Goal: Submit feedback/report problem: Submit feedback/report problem

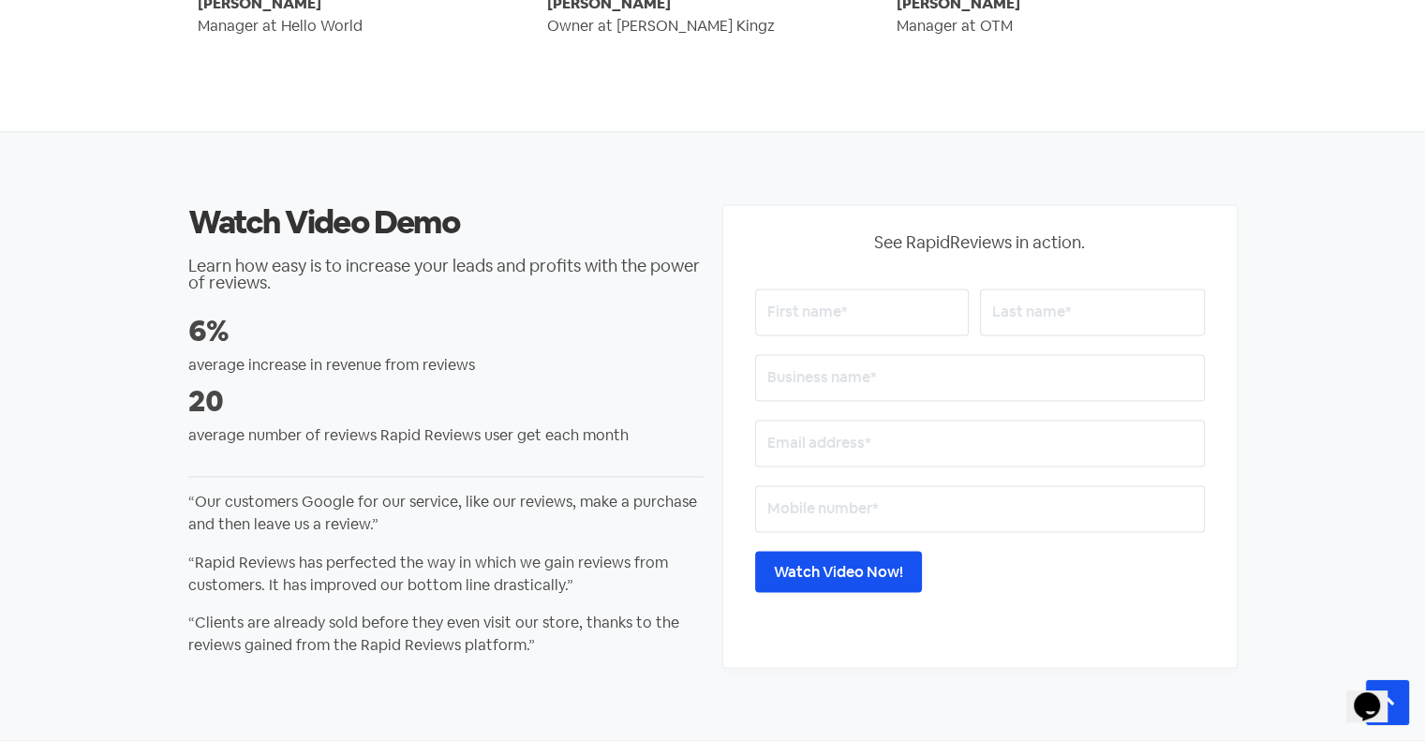
scroll to position [2998, 0]
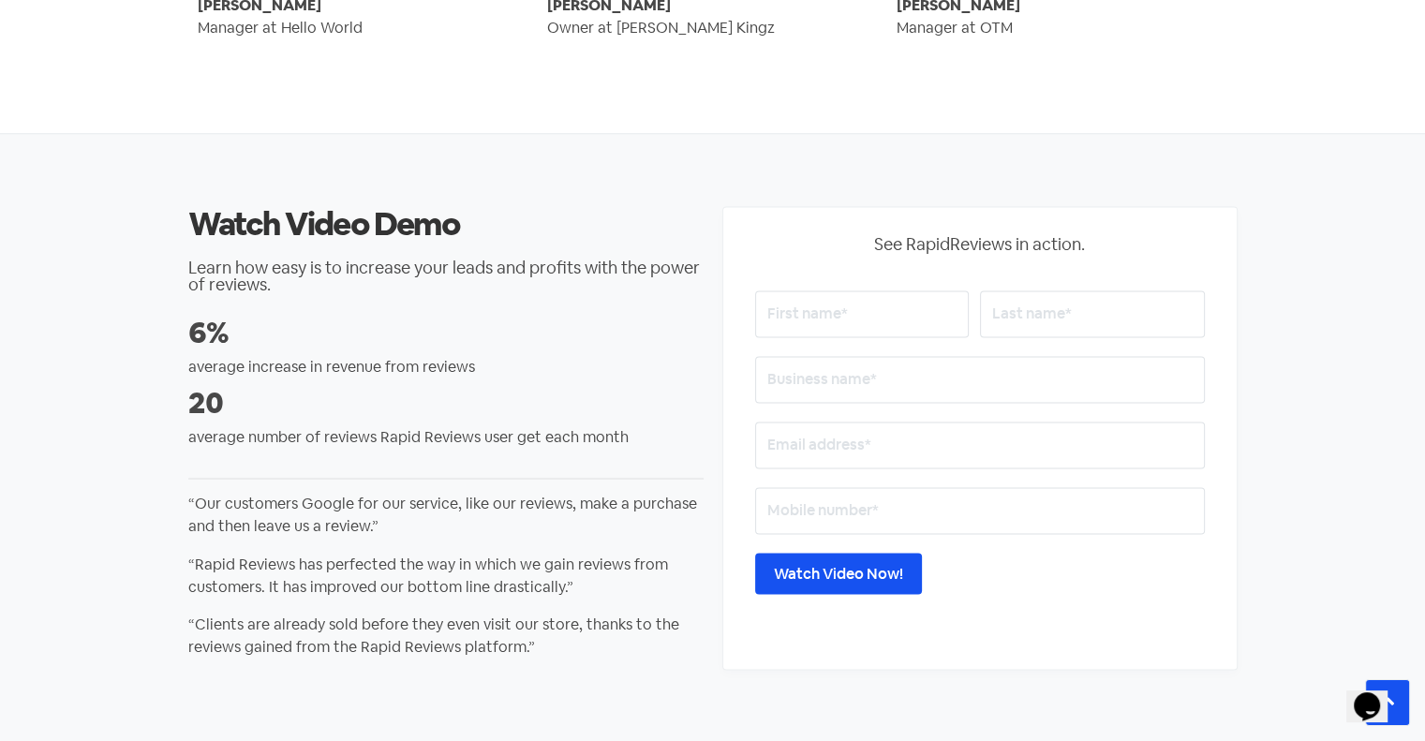
click at [881, 318] on input "text" at bounding box center [862, 313] width 214 height 47
type input "Gin"
type input "Fetu"
type input "d"
type input "Dimple Digital"
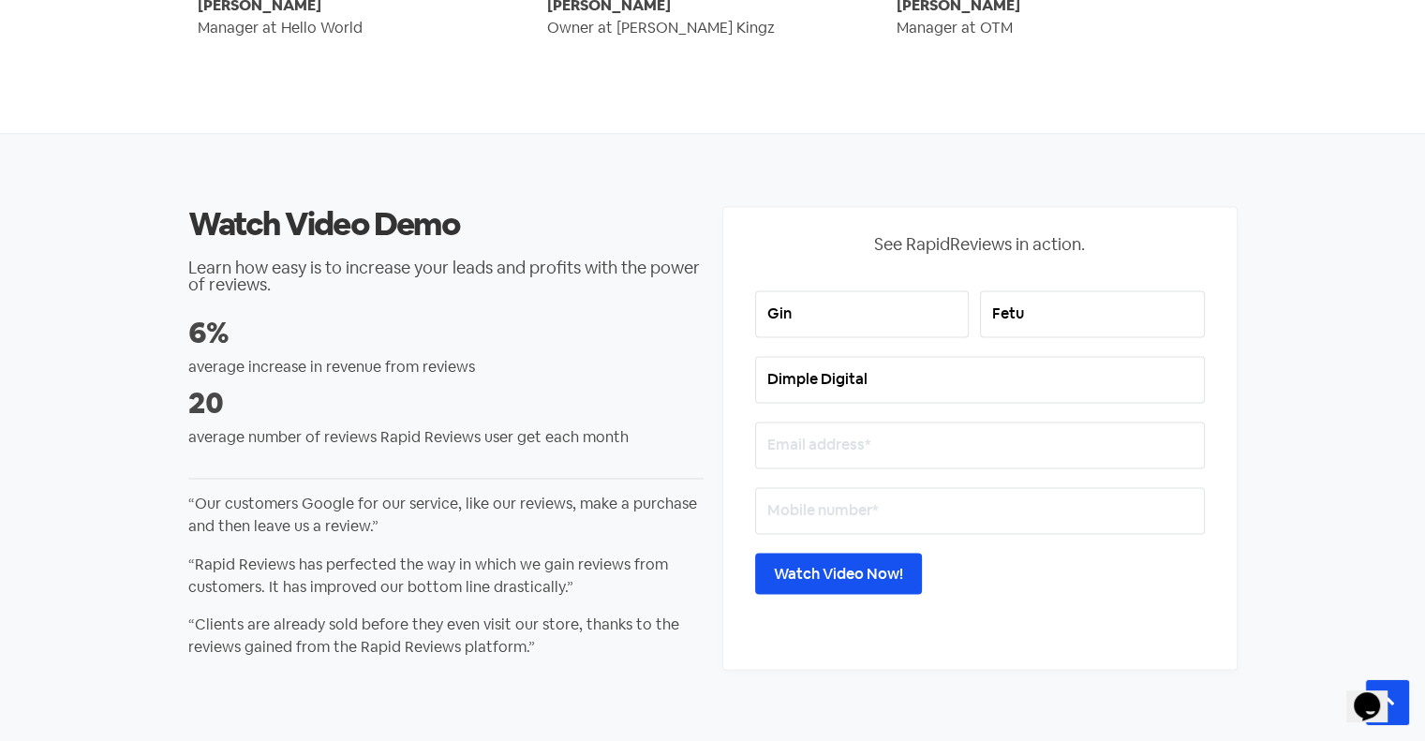
drag, startPoint x: 901, startPoint y: 440, endPoint x: 913, endPoint y: 444, distance: 12.7
click at [901, 440] on input "email" at bounding box center [980, 445] width 450 height 47
type input "[EMAIL_ADDRESS][DOMAIN_NAME]"
click at [845, 516] on input "text" at bounding box center [980, 510] width 450 height 47
drag, startPoint x: 1185, startPoint y: 681, endPoint x: 1125, endPoint y: 665, distance: 62.0
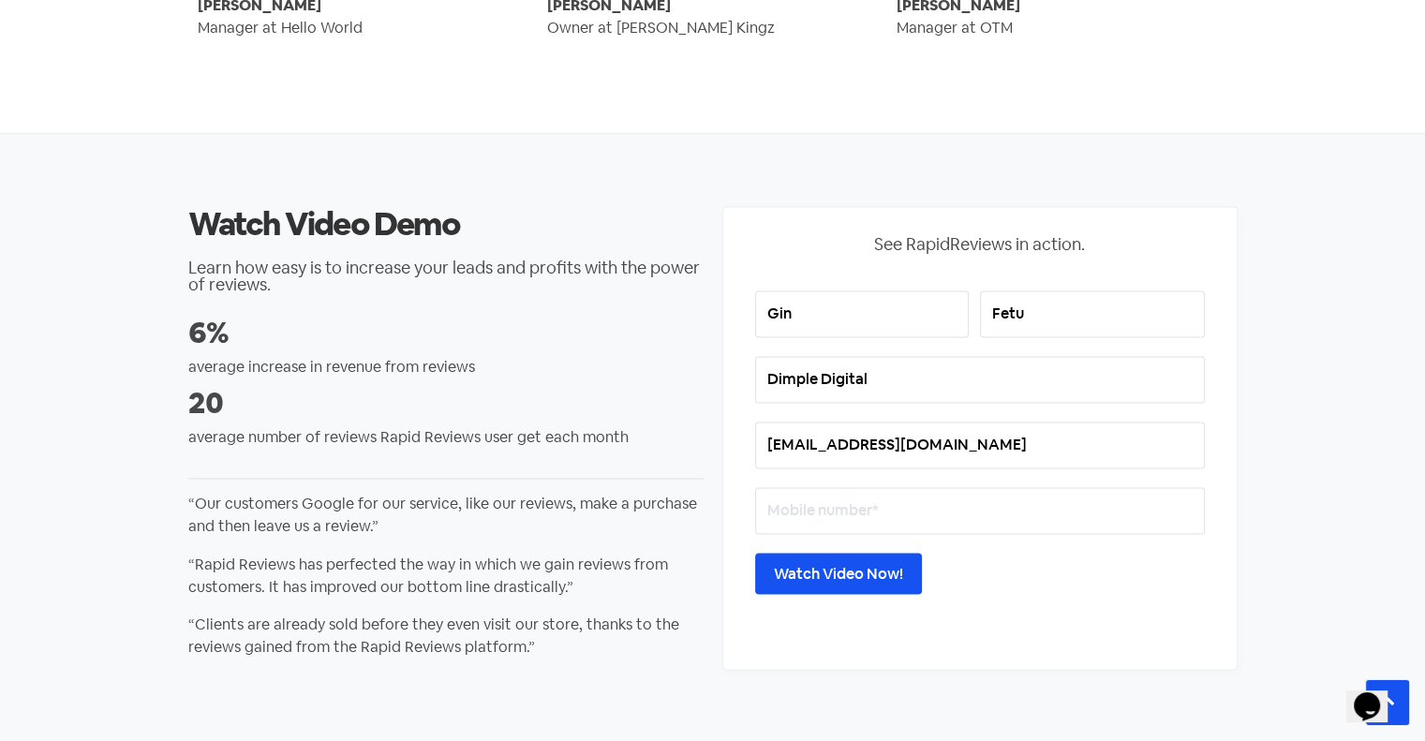
click at [1185, 681] on section "Watch Video Demo Learn how easy is to increase your leads and profits with the …" at bounding box center [712, 439] width 1425 height 610
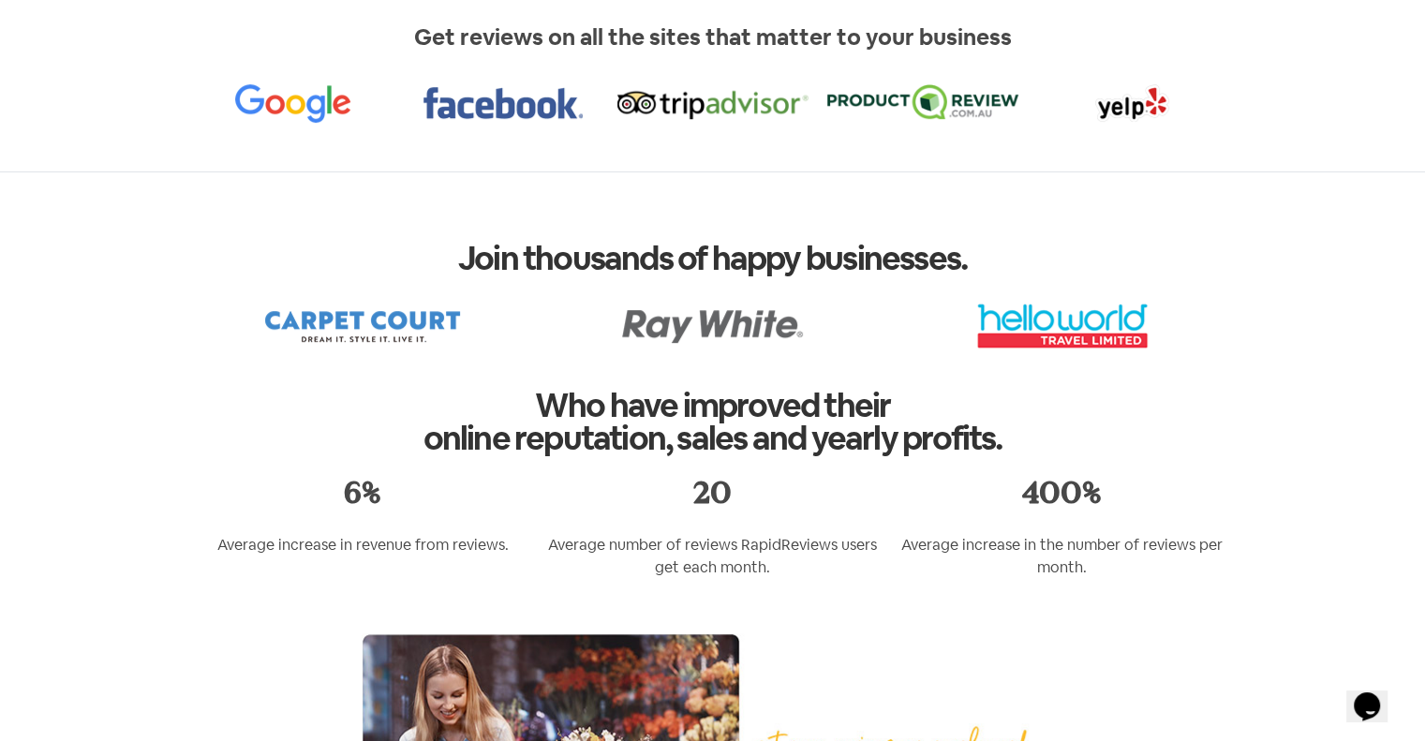
scroll to position [435, 0]
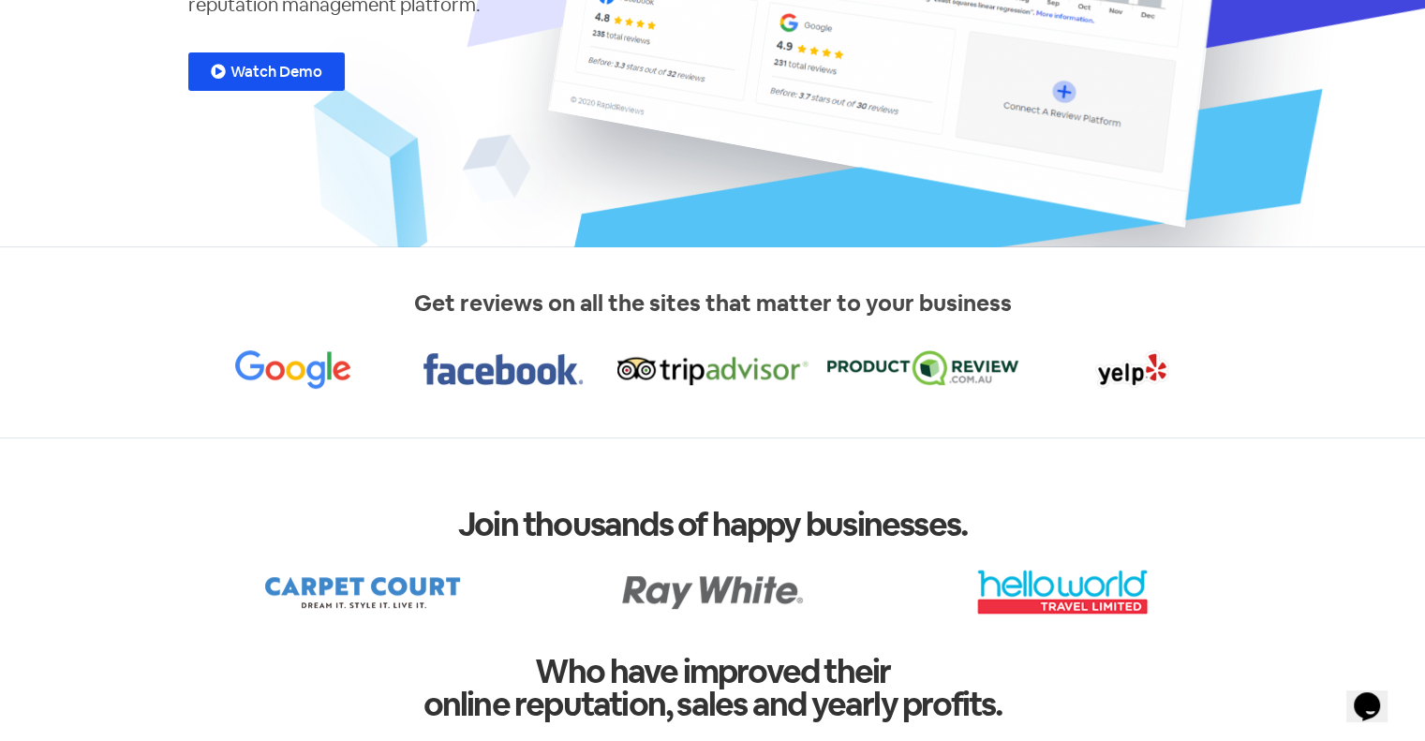
click at [1209, 400] on div "Get reviews on all the sites that matter to your business" at bounding box center [713, 342] width 1068 height 130
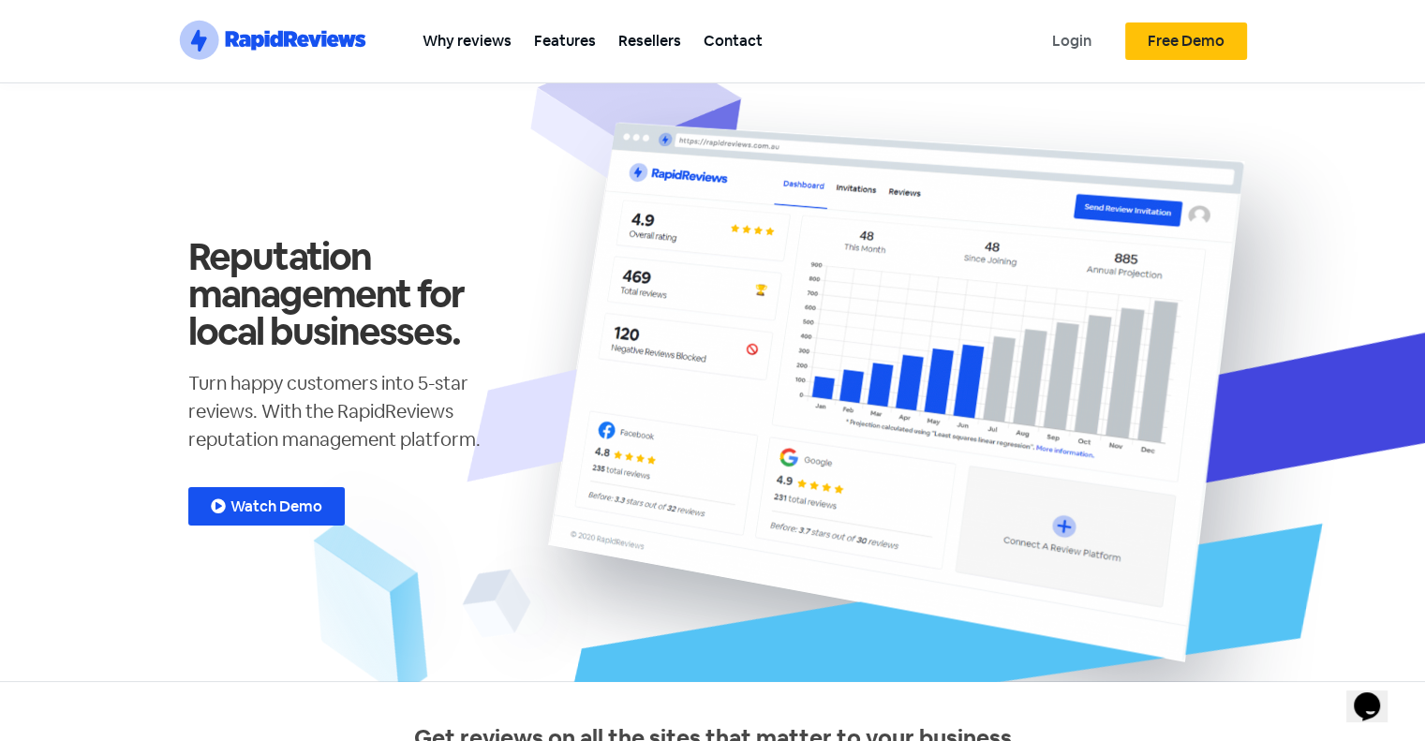
click at [1066, 44] on link "Login" at bounding box center [1072, 41] width 62 height 42
click at [728, 49] on link "Contact" at bounding box center [732, 41] width 81 height 42
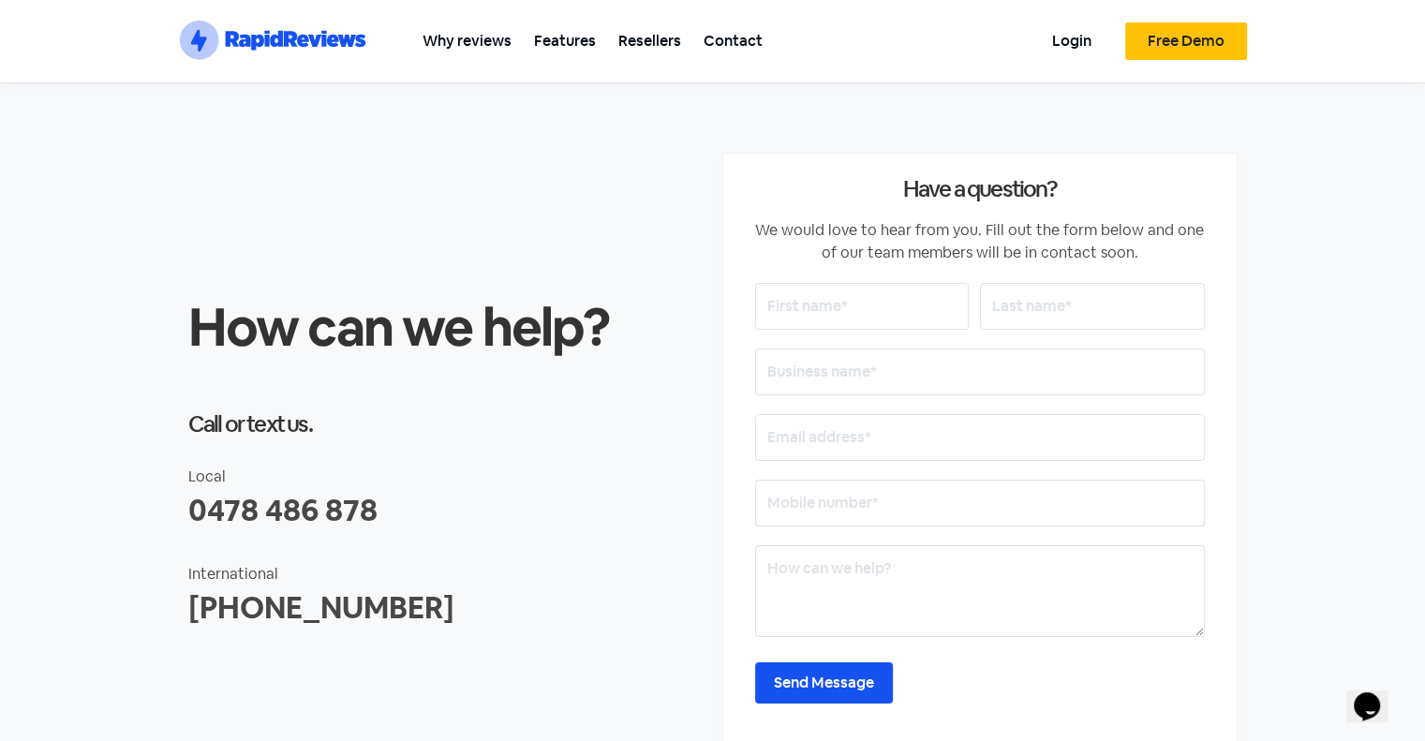
click at [854, 317] on input "text" at bounding box center [862, 306] width 214 height 47
type input "Gin"
type input "Fetu"
type input "Dimple Digital"
type input "[EMAIL_ADDRESS][DOMAIN_NAME]"
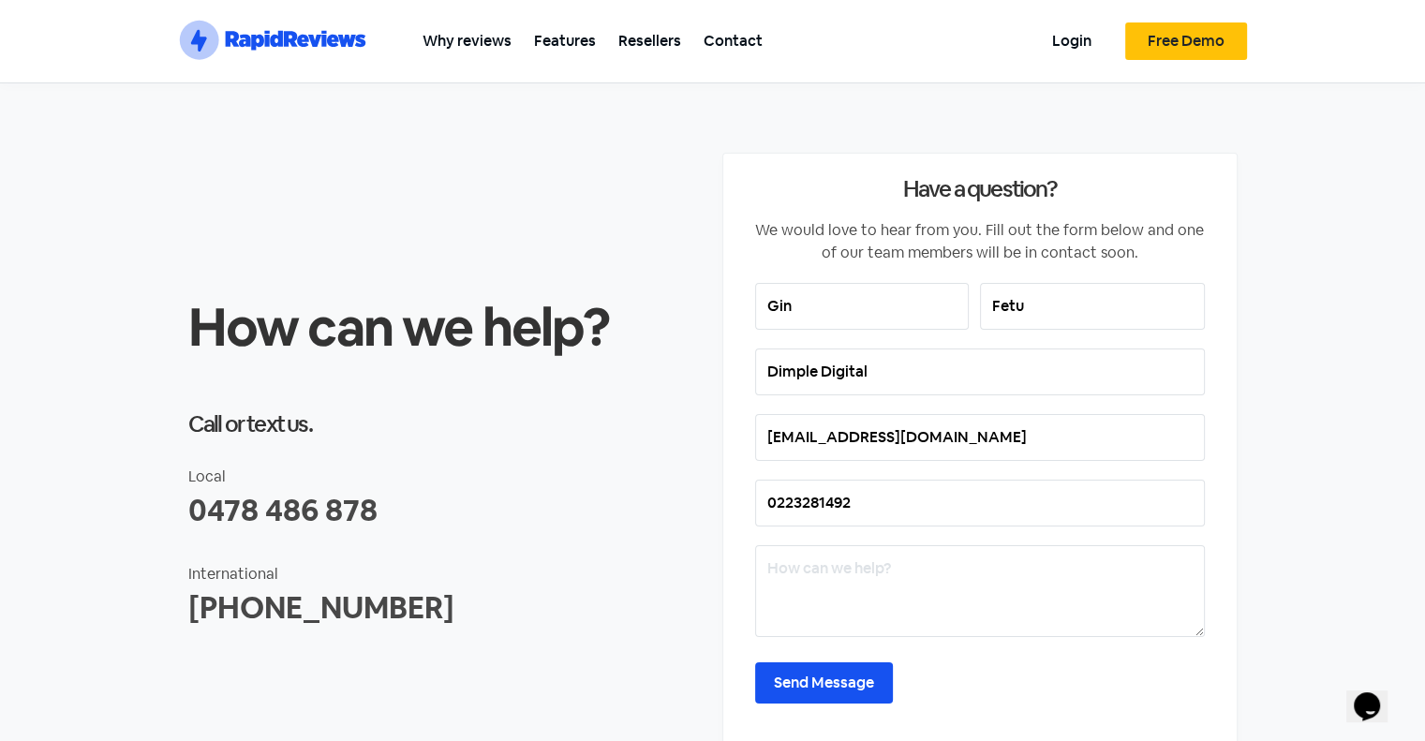
type input "0223281492"
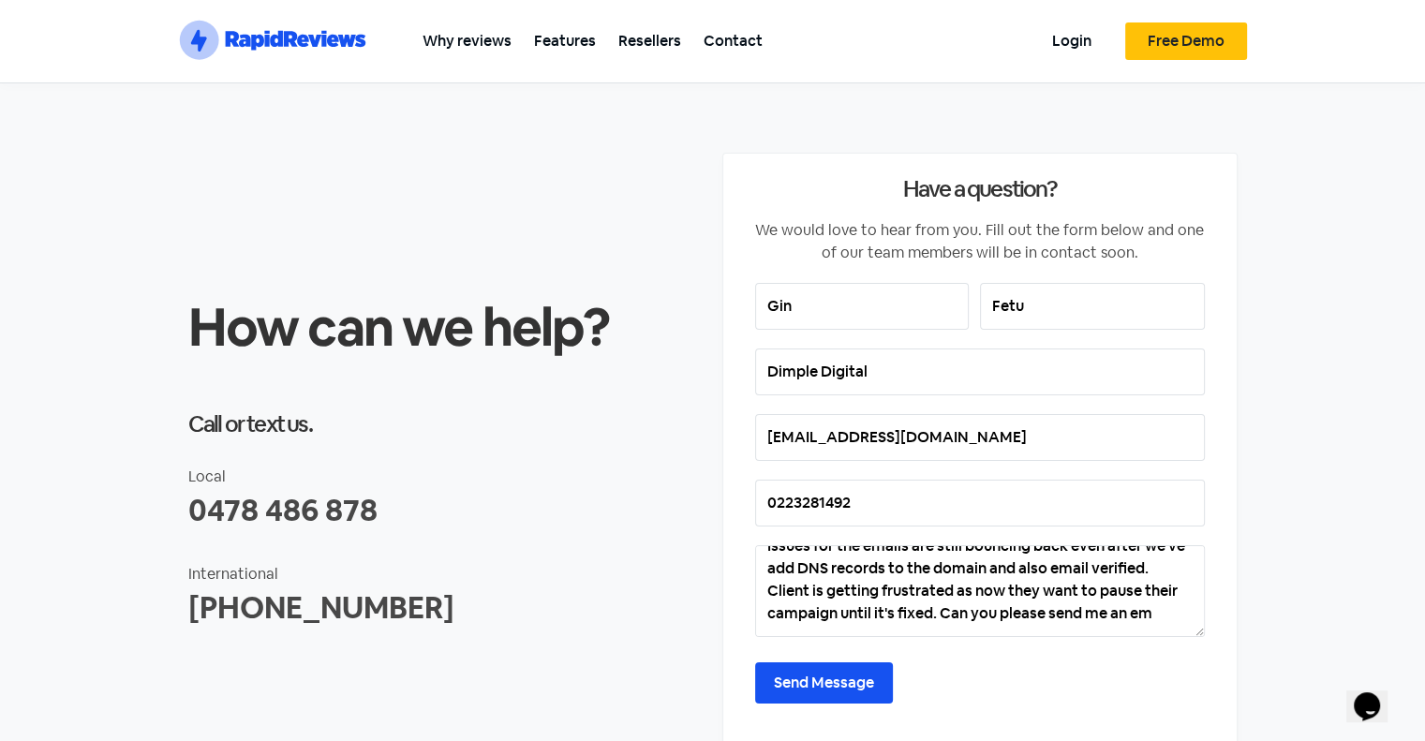
scroll to position [99, 0]
type textarea "Issue for [PERSON_NAME] Plumbing & Gas. Clients are clicking on the link and it…"
click at [844, 696] on input "Send Message" at bounding box center [824, 682] width 138 height 41
click at [860, 667] on input "Send Message" at bounding box center [824, 682] width 138 height 41
